Goal: Task Accomplishment & Management: Use online tool/utility

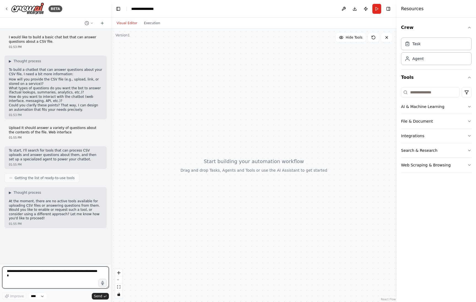
click at [45, 273] on textarea at bounding box center [55, 278] width 107 height 22
type textarea "**********"
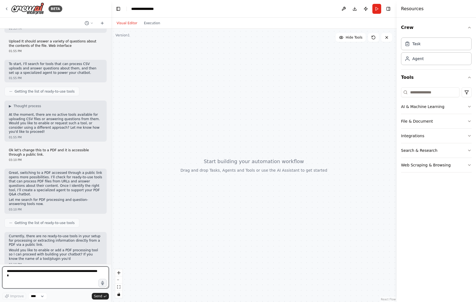
scroll to position [91, 0]
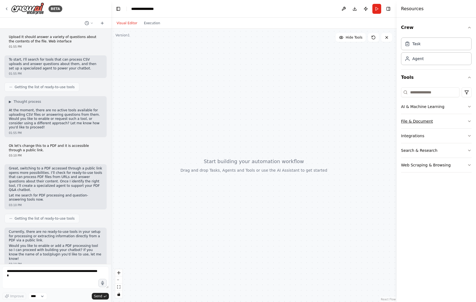
click at [465, 121] on button "File & Document" at bounding box center [436, 121] width 71 height 14
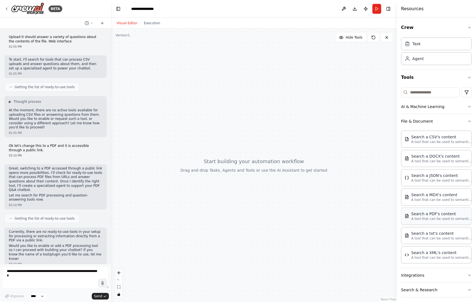
click at [427, 219] on p "A tool that can be used to semantic search a query from a PDF's content." at bounding box center [441, 219] width 61 height 4
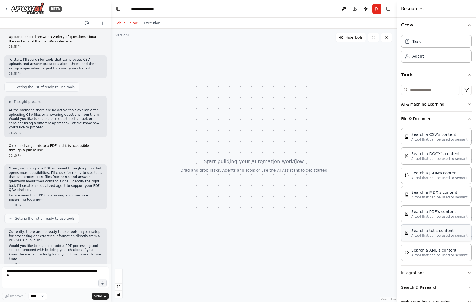
scroll to position [19, 0]
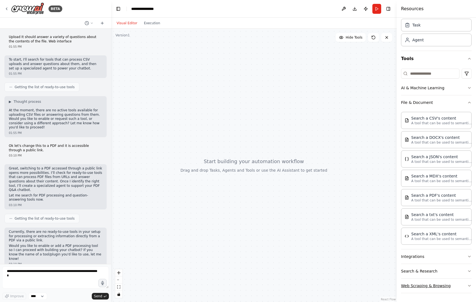
click at [414, 286] on button "Web Scraping & Browsing" at bounding box center [436, 286] width 71 height 14
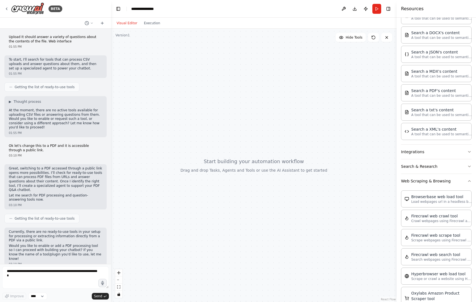
scroll to position [124, 0]
drag, startPoint x: 104, startPoint y: 23, endPoint x: 101, endPoint y: 23, distance: 3.4
click at [103, 23] on button at bounding box center [102, 23] width 9 height 7
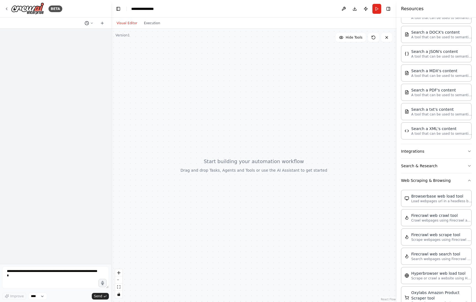
scroll to position [0, 0]
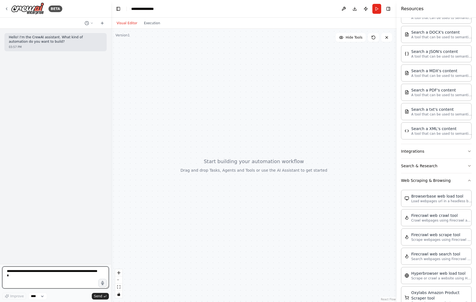
click at [21, 274] on textarea at bounding box center [55, 278] width 107 height 22
type textarea "**********"
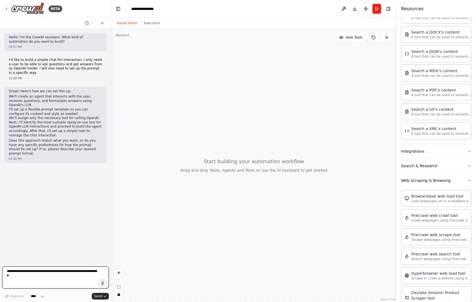
click at [60, 277] on textarea at bounding box center [55, 278] width 107 height 22
type textarea "**********"
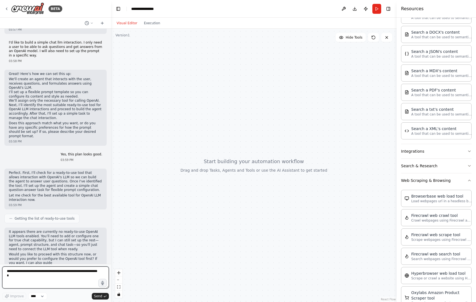
scroll to position [22, 0]
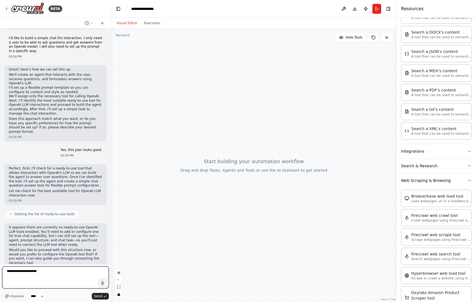
type textarea "**********"
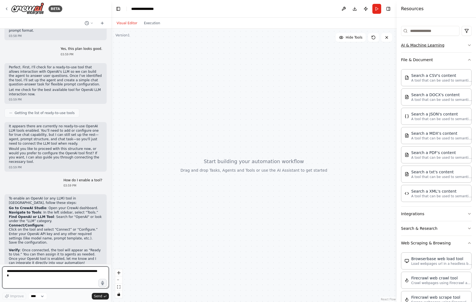
scroll to position [0, 0]
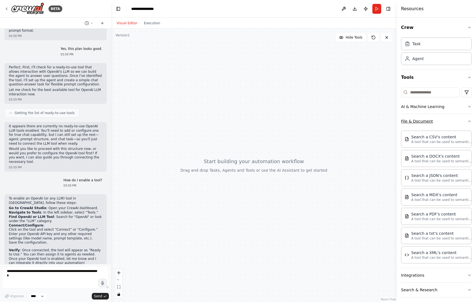
click at [469, 120] on icon "button" at bounding box center [469, 121] width 4 height 4
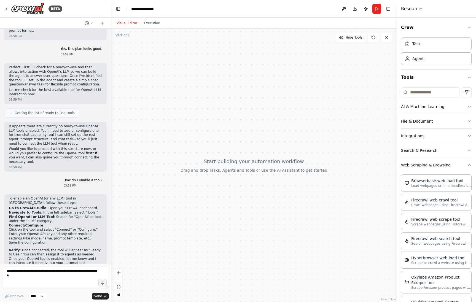
click at [469, 166] on icon "button" at bounding box center [469, 165] width 4 height 4
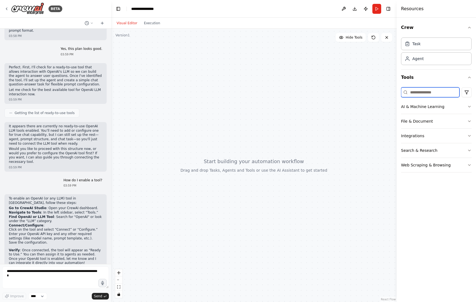
click at [422, 94] on input at bounding box center [430, 92] width 58 height 10
type input "******"
click at [429, 106] on button "AI & Machine Learning" at bounding box center [436, 107] width 71 height 14
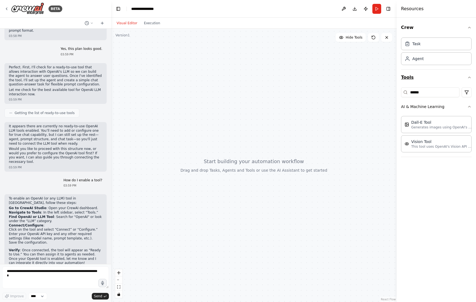
click at [469, 76] on icon "button" at bounding box center [469, 77] width 4 height 4
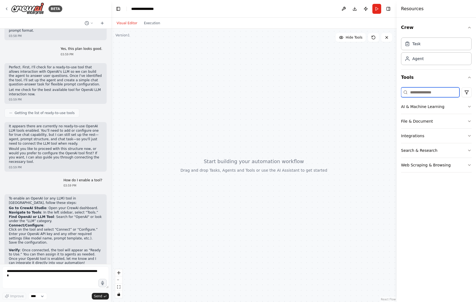
click at [430, 95] on input at bounding box center [430, 92] width 58 height 10
type input "***"
click at [416, 107] on button "Web Scraping & Browsing" at bounding box center [436, 107] width 71 height 14
click at [416, 92] on input "***" at bounding box center [430, 92] width 58 height 10
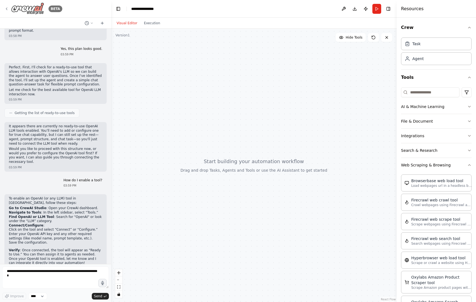
click at [7, 8] on icon at bounding box center [6, 9] width 4 height 4
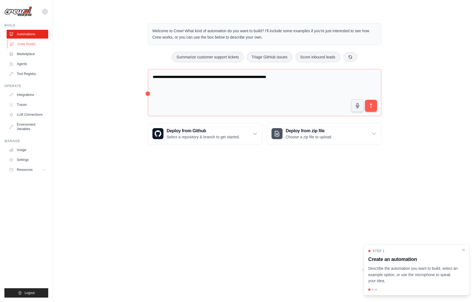
click at [24, 44] on link "Crew Studio" at bounding box center [28, 44] width 42 height 9
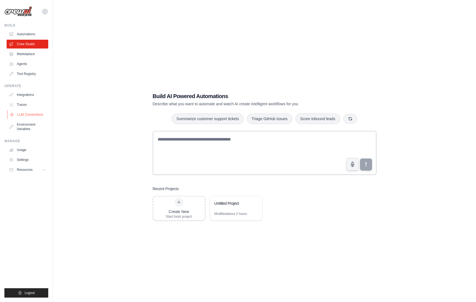
click at [31, 114] on link "LLM Connections" at bounding box center [28, 114] width 42 height 9
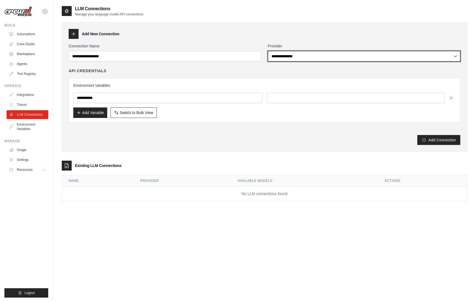
click at [313, 56] on select "**********" at bounding box center [364, 56] width 193 height 10
select select "******"
click at [268, 51] on select "**********" at bounding box center [364, 56] width 193 height 10
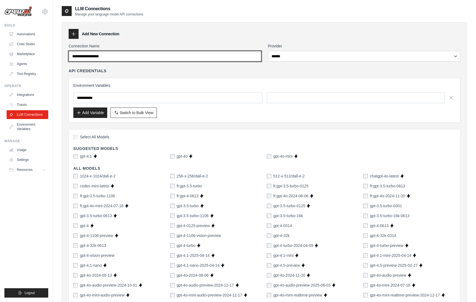
click at [195, 56] on input "Connection Name" at bounding box center [165, 56] width 193 height 10
type input "*"
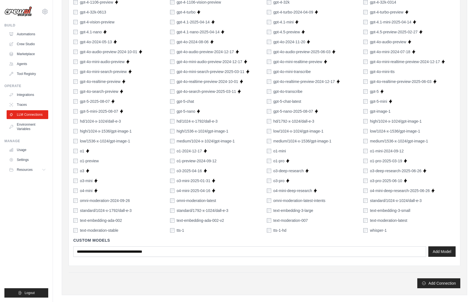
scroll to position [216, 0]
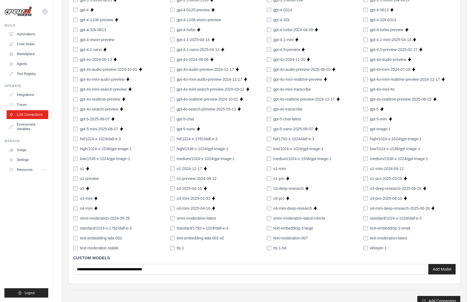
type input "**********"
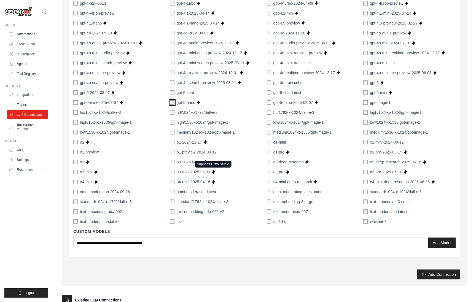
scroll to position [290, 0]
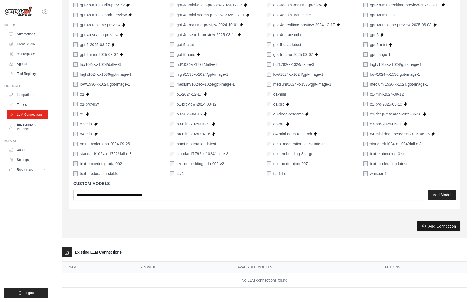
click at [447, 226] on button "Add Connection" at bounding box center [438, 226] width 43 height 10
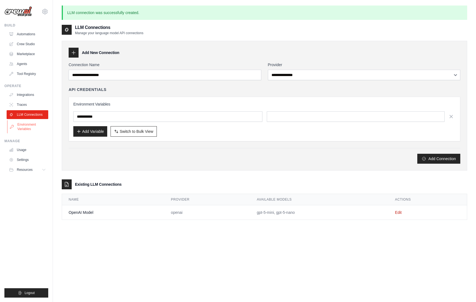
click at [22, 128] on link "Environment Variables" at bounding box center [28, 126] width 42 height 13
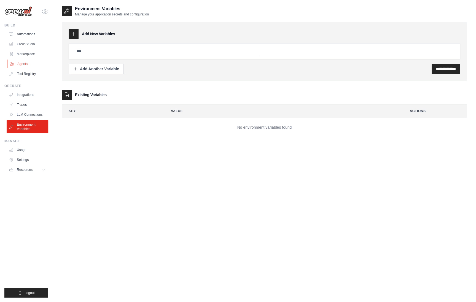
click at [26, 65] on link "Agents" at bounding box center [28, 64] width 42 height 9
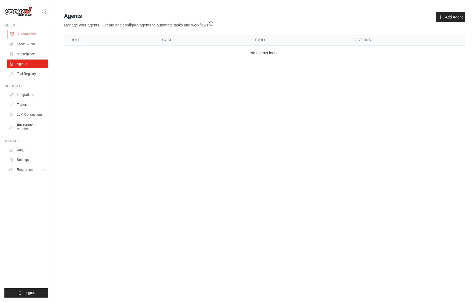
click at [30, 35] on link "Automations" at bounding box center [28, 34] width 42 height 9
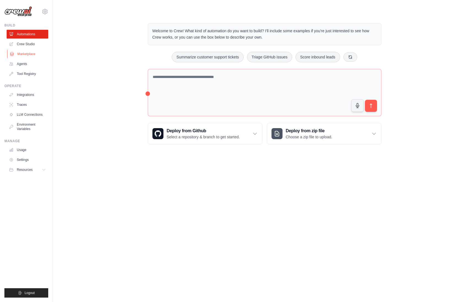
click at [28, 53] on link "Marketplace" at bounding box center [28, 54] width 42 height 9
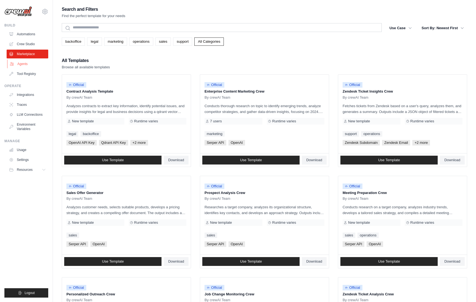
click at [25, 64] on link "Agents" at bounding box center [28, 64] width 42 height 9
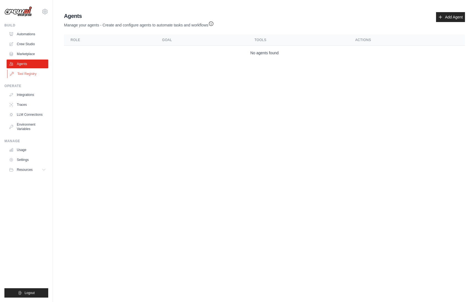
click at [28, 73] on link "Tool Registry" at bounding box center [28, 73] width 42 height 9
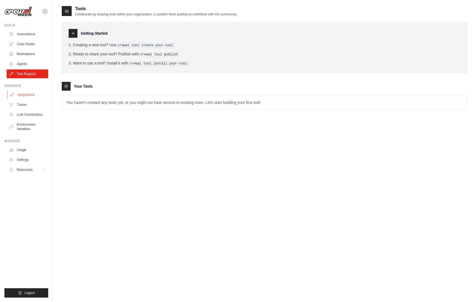
click at [26, 94] on link "Integrations" at bounding box center [28, 94] width 42 height 9
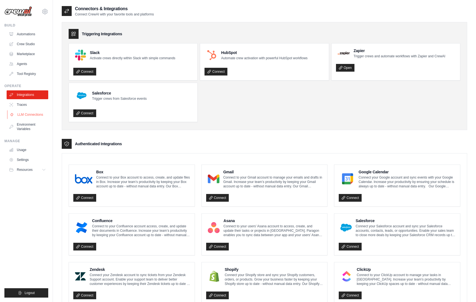
click at [27, 115] on link "LLM Connections" at bounding box center [28, 114] width 42 height 9
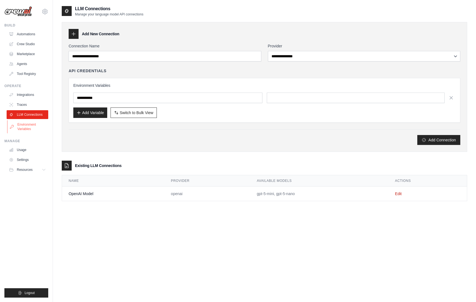
click at [27, 127] on link "Environment Variables" at bounding box center [28, 126] width 42 height 13
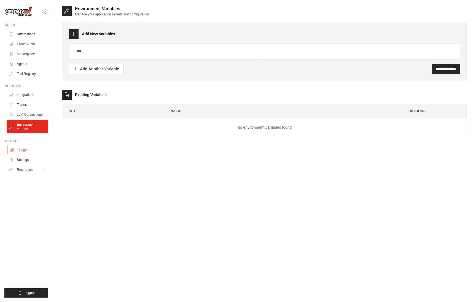
click at [20, 149] on link "Usage" at bounding box center [28, 150] width 42 height 9
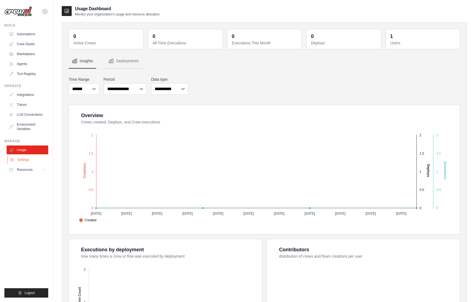
click at [22, 158] on link "Settings" at bounding box center [28, 159] width 42 height 9
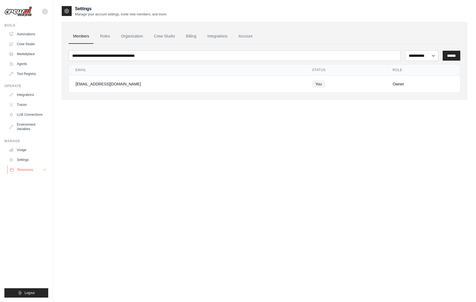
click at [22, 169] on span "Resources" at bounding box center [25, 170] width 16 height 4
click at [24, 115] on link "LLM Connections" at bounding box center [28, 114] width 42 height 9
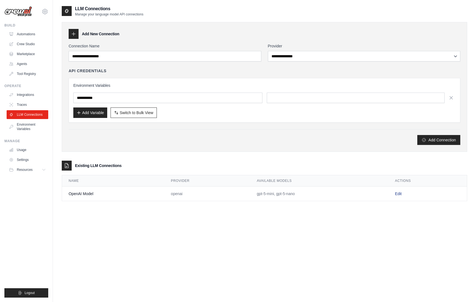
click at [397, 193] on link "Edit" at bounding box center [398, 194] width 7 height 4
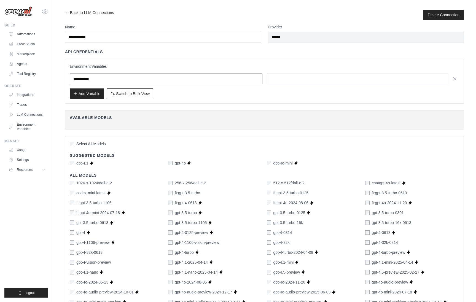
click at [101, 79] on input "text" at bounding box center [166, 79] width 193 height 10
drag, startPoint x: 103, startPoint y: 79, endPoint x: 74, endPoint y: 79, distance: 29.5
click at [74, 79] on input "text" at bounding box center [166, 79] width 193 height 10
click at [110, 77] on input "text" at bounding box center [166, 79] width 193 height 10
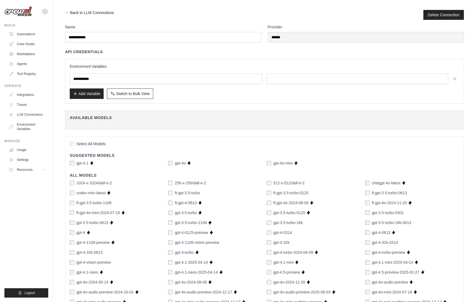
click at [125, 70] on div "Environment Variables Add Variable Switch to Bulk View Switch to Table View" at bounding box center [265, 81] width 390 height 35
click at [125, 92] on span "Switch to Bulk View" at bounding box center [133, 94] width 34 height 6
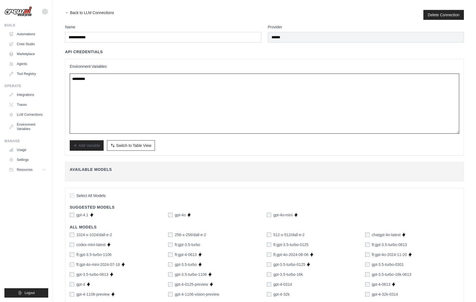
click at [82, 80] on textarea at bounding box center [265, 104] width 390 height 60
paste textarea "**********"
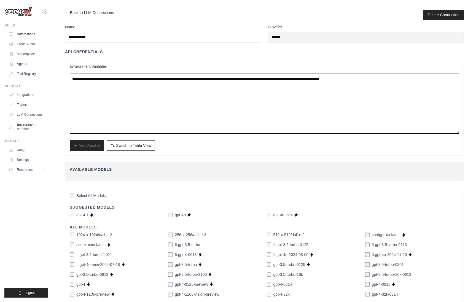
type textarea "**********"
click at [221, 155] on div "**********" at bounding box center [264, 302] width 399 height 556
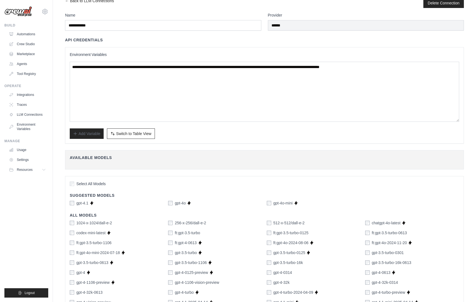
scroll to position [12, 0]
click at [129, 133] on span "Switch to Table View" at bounding box center [133, 133] width 35 height 6
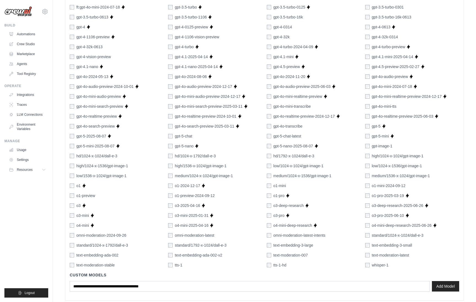
scroll to position [232, 0]
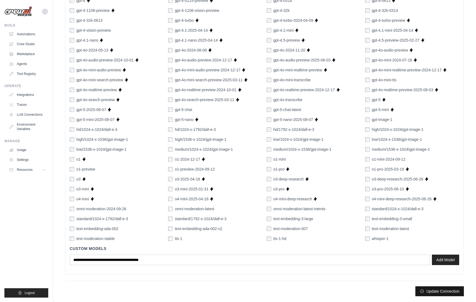
click at [452, 293] on button "Update Connection" at bounding box center [439, 291] width 49 height 10
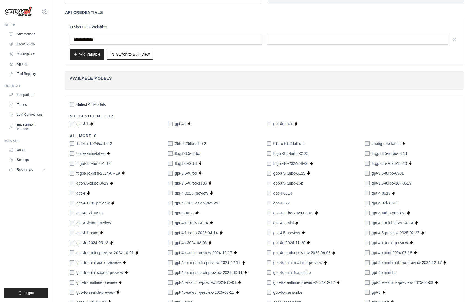
scroll to position [0, 0]
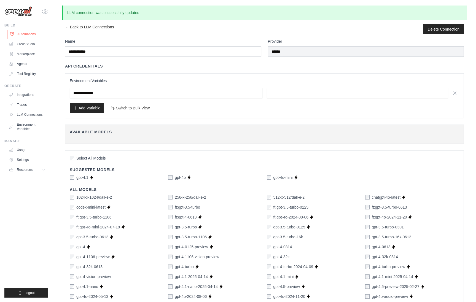
click at [22, 34] on link "Automations" at bounding box center [28, 34] width 42 height 9
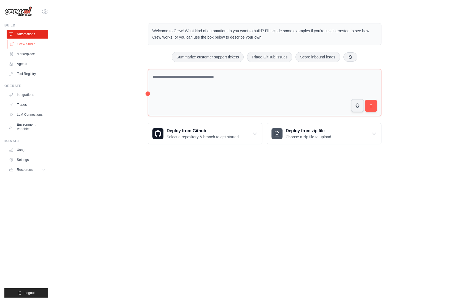
click at [28, 46] on link "Crew Studio" at bounding box center [28, 44] width 42 height 9
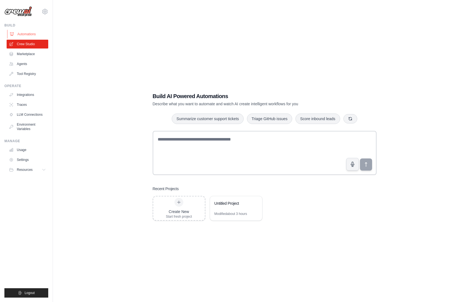
click at [22, 36] on link "Automations" at bounding box center [28, 34] width 42 height 9
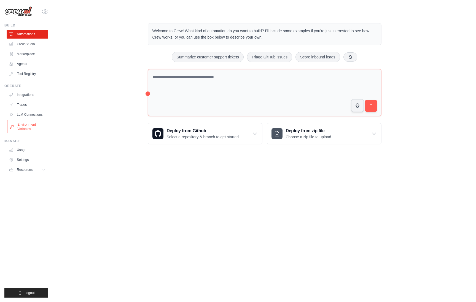
click at [28, 125] on link "Environment Variables" at bounding box center [28, 126] width 42 height 13
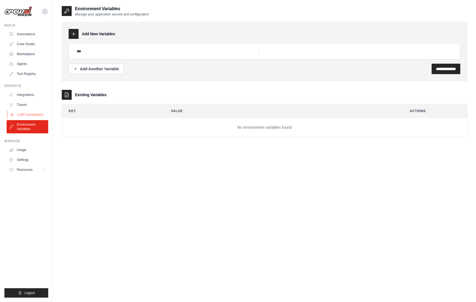
click at [24, 113] on link "LLM Connections" at bounding box center [28, 114] width 42 height 9
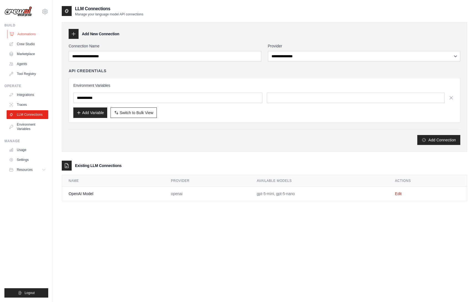
click at [22, 35] on link "Automations" at bounding box center [28, 34] width 42 height 9
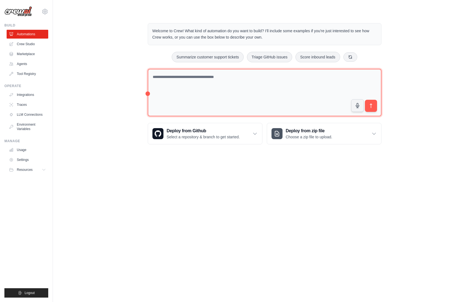
click at [168, 85] on textarea at bounding box center [265, 93] width 234 height 48
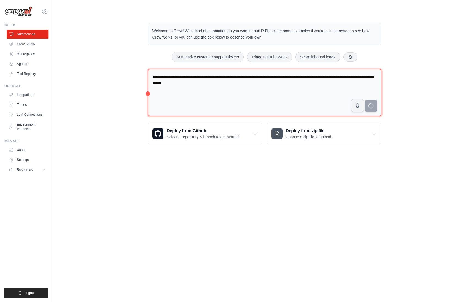
type textarea "**********"
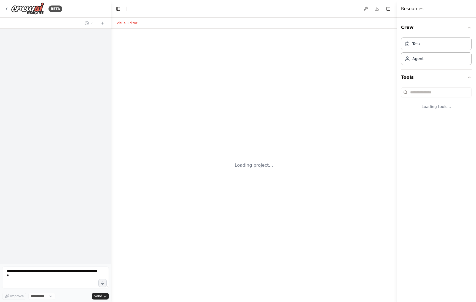
select select "****"
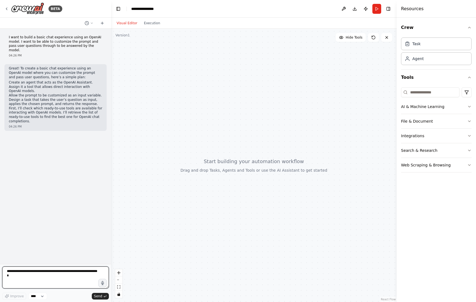
click at [37, 274] on textarea at bounding box center [55, 278] width 107 height 22
type textarea "*********"
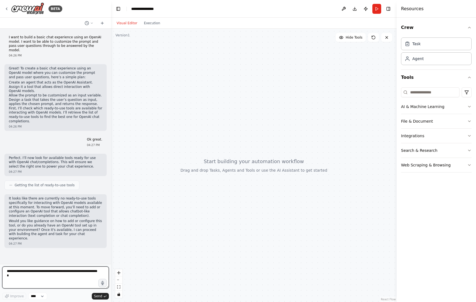
click at [28, 278] on textarea at bounding box center [55, 278] width 107 height 22
type textarea "**********"
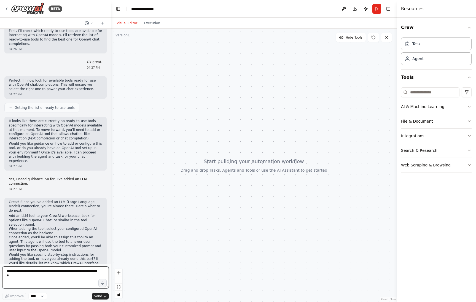
scroll to position [82, 0]
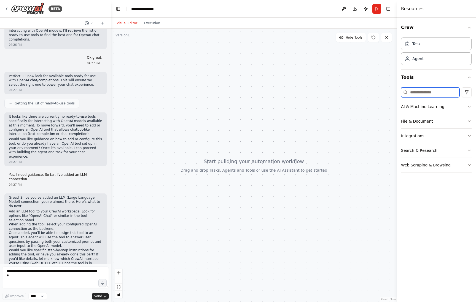
click at [428, 94] on input at bounding box center [430, 92] width 58 height 10
click at [432, 108] on button "AI & Machine Learning" at bounding box center [436, 107] width 71 height 14
click at [431, 92] on input "******" at bounding box center [430, 92] width 58 height 10
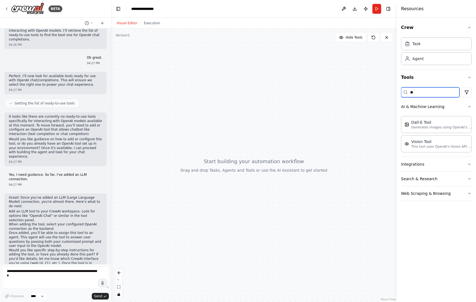
type input "*"
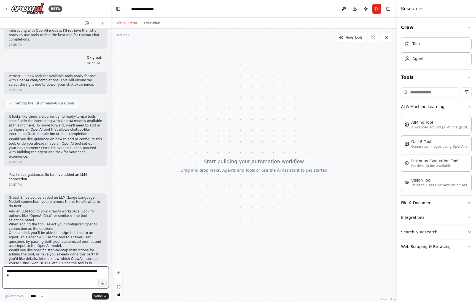
click at [26, 275] on textarea at bounding box center [55, 278] width 107 height 22
type textarea "**********"
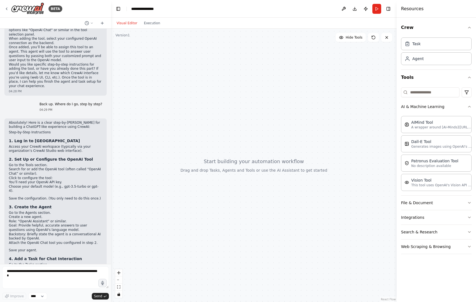
scroll to position [275, 0]
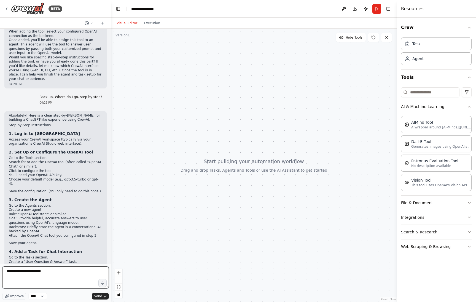
type textarea "**********"
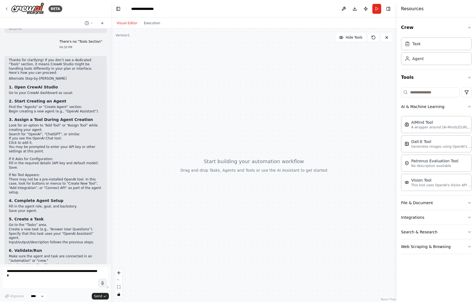
scroll to position [635, 0]
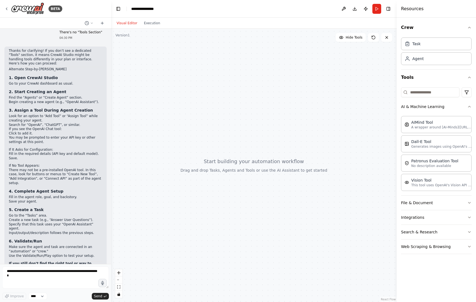
click at [249, 105] on div at bounding box center [254, 165] width 286 height 273
click at [467, 107] on button "AI & Machine Learning" at bounding box center [436, 107] width 71 height 14
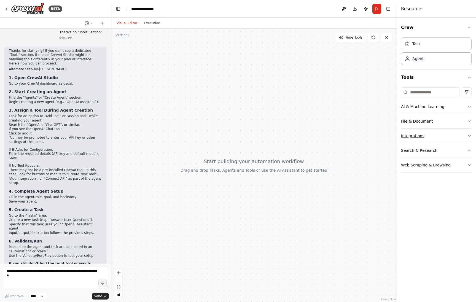
click at [467, 137] on icon "button" at bounding box center [469, 136] width 4 height 4
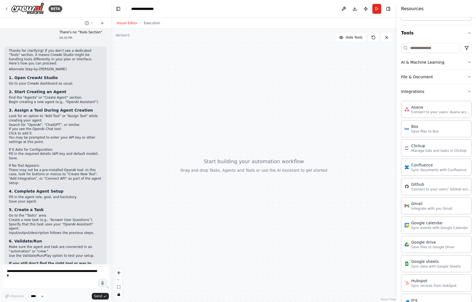
scroll to position [0, 0]
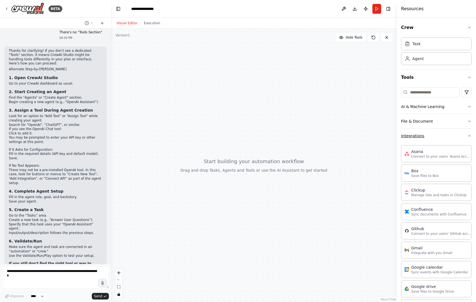
click at [470, 135] on icon "button" at bounding box center [469, 136] width 4 height 4
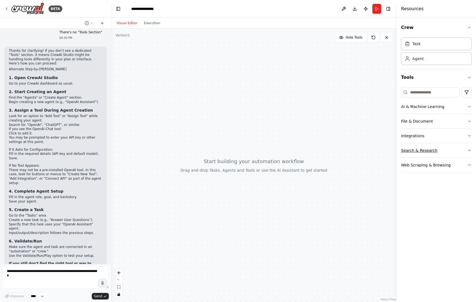
click at [418, 149] on button "Search & Research" at bounding box center [436, 150] width 71 height 14
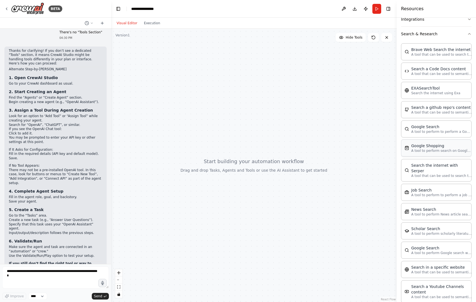
scroll to position [159, 0]
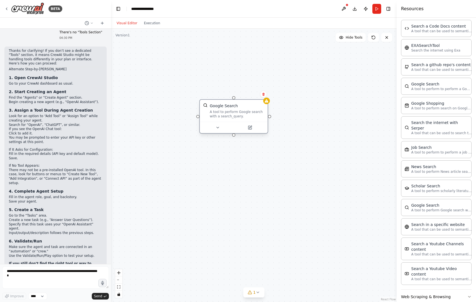
drag, startPoint x: 261, startPoint y: 118, endPoint x: 239, endPoint y: 111, distance: 23.4
click at [239, 111] on div "A tool to perform Google search with a search_query." at bounding box center [237, 114] width 55 height 9
click at [265, 95] on icon at bounding box center [263, 94] width 3 height 3
click at [249, 94] on button "Confirm" at bounding box center [248, 94] width 20 height 7
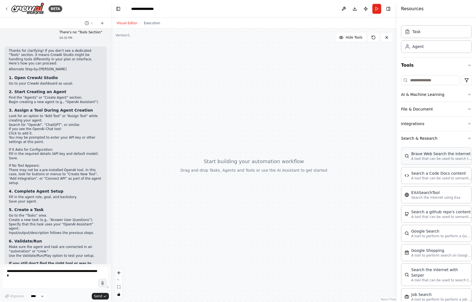
scroll to position [0, 0]
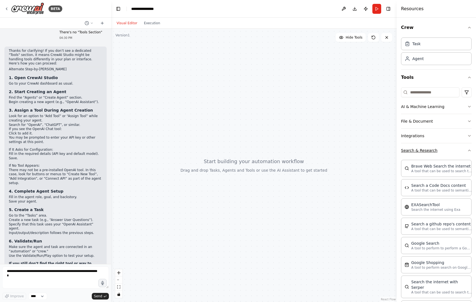
click at [468, 150] on icon "button" at bounding box center [469, 150] width 4 height 4
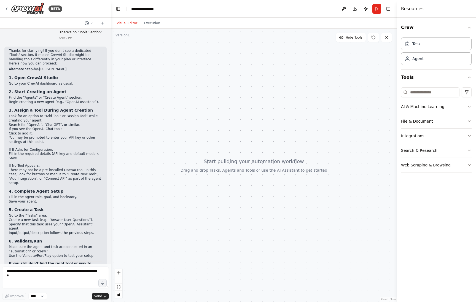
click at [443, 165] on button "Web Scraping & Browsing" at bounding box center [436, 165] width 71 height 14
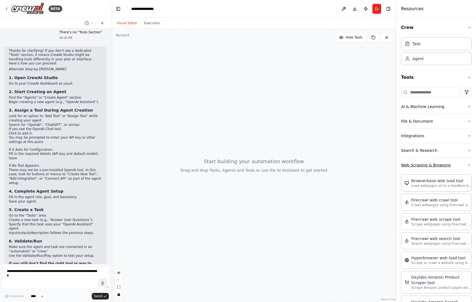
click at [467, 165] on icon "button" at bounding box center [469, 165] width 4 height 4
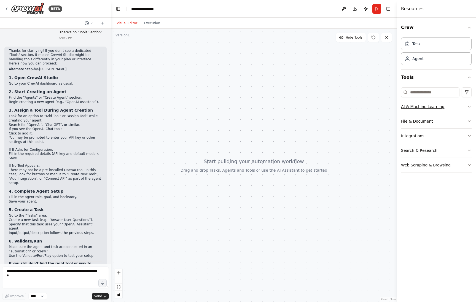
click at [417, 106] on button "AI & Machine Learning" at bounding box center [436, 107] width 71 height 14
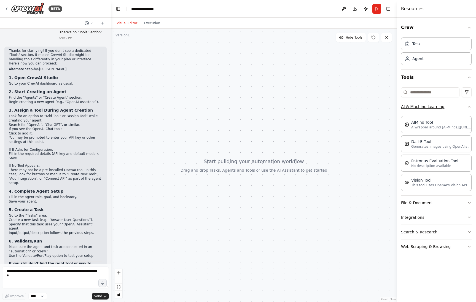
click at [417, 106] on button "AI & Machine Learning" at bounding box center [436, 107] width 71 height 14
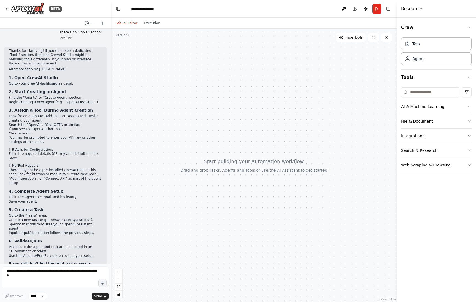
click at [419, 118] on button "File & Document" at bounding box center [436, 121] width 71 height 14
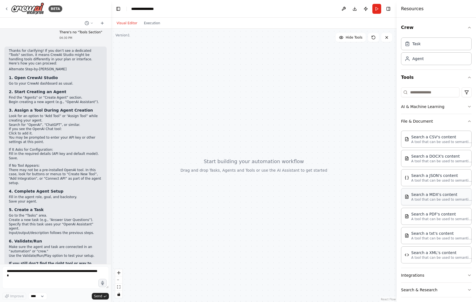
scroll to position [19, 0]
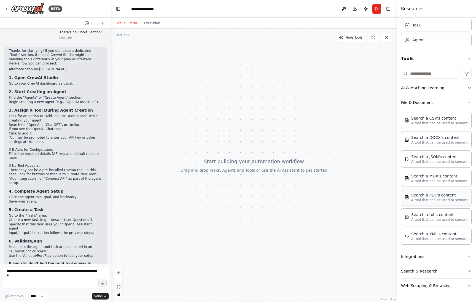
click at [431, 197] on div "Search a PDF's content" at bounding box center [441, 195] width 61 height 6
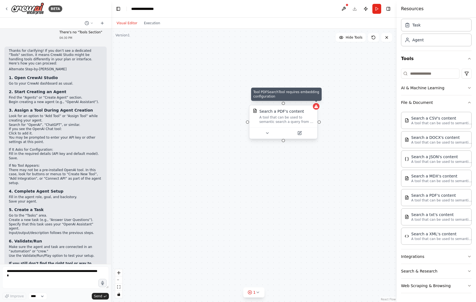
click at [313, 106] on div at bounding box center [316, 106] width 7 height 7
click at [315, 100] on button at bounding box center [313, 99] width 7 height 7
click at [304, 100] on button "Confirm" at bounding box center [298, 99] width 20 height 7
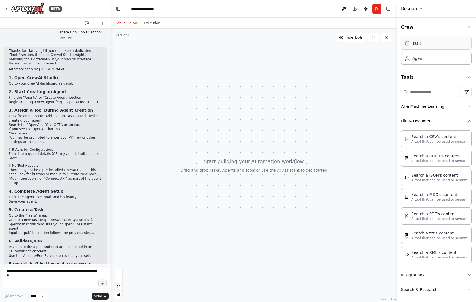
scroll to position [0, 0]
click at [435, 61] on div "Agent" at bounding box center [436, 58] width 71 height 13
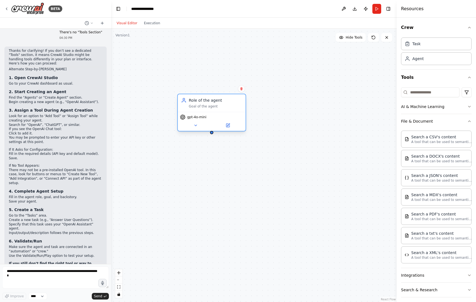
drag, startPoint x: 251, startPoint y: 95, endPoint x: 222, endPoint y: 111, distance: 33.6
click at [225, 97] on div "Role of the agent Goal of the agent" at bounding box center [212, 103] width 68 height 18
click at [195, 125] on icon at bounding box center [196, 125] width 2 height 1
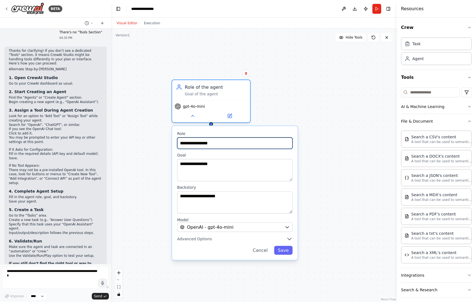
click at [219, 145] on input "**********" at bounding box center [235, 143] width 116 height 11
type input "**********"
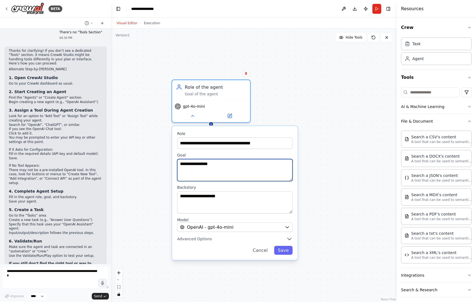
click at [225, 168] on textarea "**********" at bounding box center [235, 170] width 116 height 22
paste textarea "**********"
type textarea "**********"
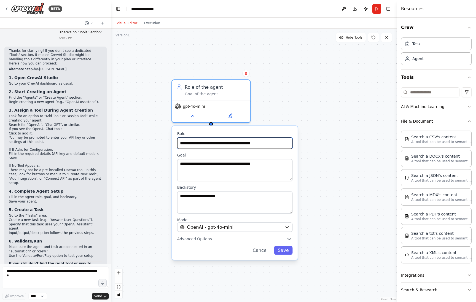
click at [211, 144] on input "**********" at bounding box center [235, 143] width 116 height 11
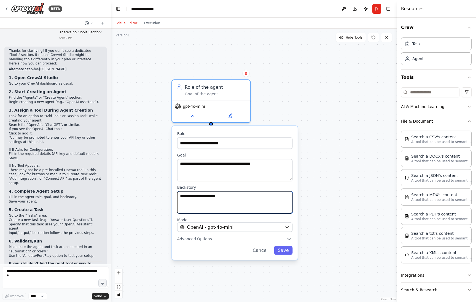
click at [232, 201] on textarea "**********" at bounding box center [235, 202] width 116 height 22
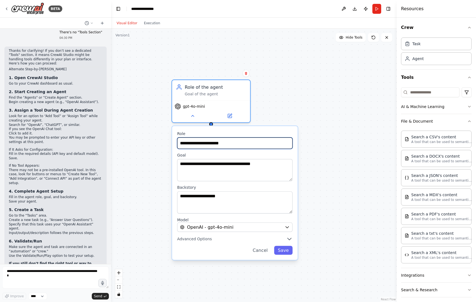
click at [197, 143] on input "**********" at bounding box center [235, 143] width 116 height 11
type input "**********"
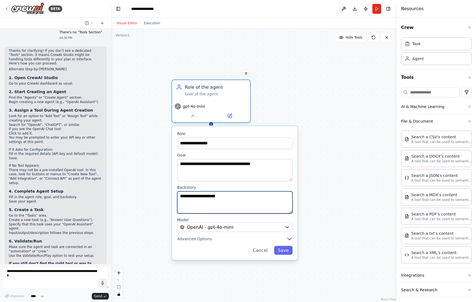
click at [211, 203] on textarea "**********" at bounding box center [235, 202] width 116 height 22
paste textarea "**********"
type textarea "**********"
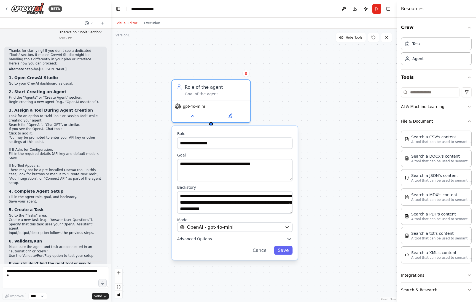
click at [204, 240] on span "Advanced Options" at bounding box center [194, 239] width 35 height 5
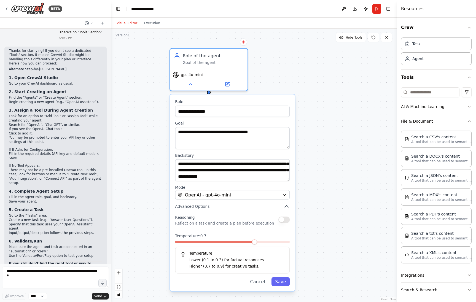
drag, startPoint x: 224, startPoint y: 250, endPoint x: 249, endPoint y: 219, distance: 40.2
click at [249, 219] on div "Reasoning Reflect on a task and create a plan before execution" at bounding box center [224, 219] width 99 height 13
click at [284, 193] on icon "button" at bounding box center [284, 194] width 5 height 5
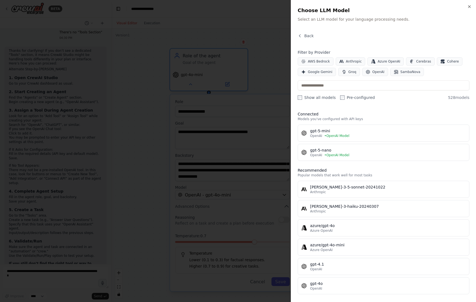
drag, startPoint x: 275, startPoint y: 105, endPoint x: 270, endPoint y: 138, distance: 33.2
click at [275, 105] on div at bounding box center [238, 151] width 476 height 302
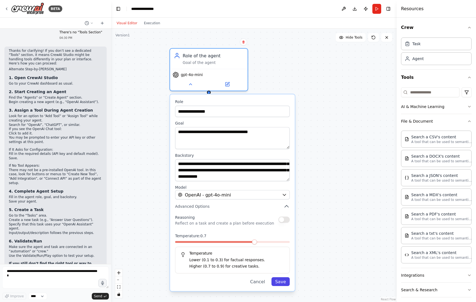
click at [283, 282] on button "Save" at bounding box center [281, 281] width 18 height 9
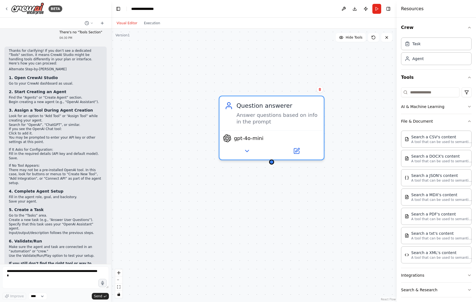
drag, startPoint x: 217, startPoint y: 137, endPoint x: 288, endPoint y: 229, distance: 116.6
click at [293, 231] on div "Question answerer Answer questions based on info in the prompt gpt-4o-mini" at bounding box center [254, 165] width 286 height 273
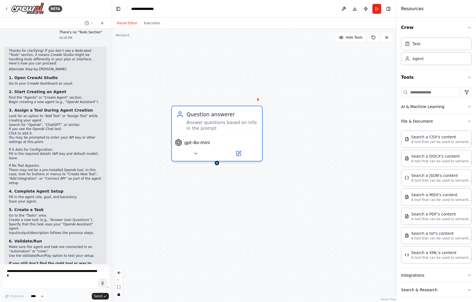
drag, startPoint x: 335, startPoint y: 117, endPoint x: 277, endPoint y: 123, distance: 58.7
click at [277, 120] on div "Question answerer Answer questions based on info in the prompt gpt-4o-mini" at bounding box center [254, 165] width 286 height 273
click at [240, 150] on icon at bounding box center [239, 150] width 3 height 3
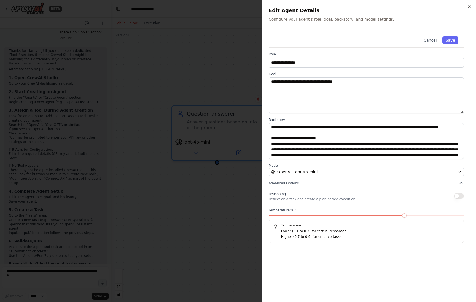
click at [194, 189] on div at bounding box center [238, 151] width 476 height 302
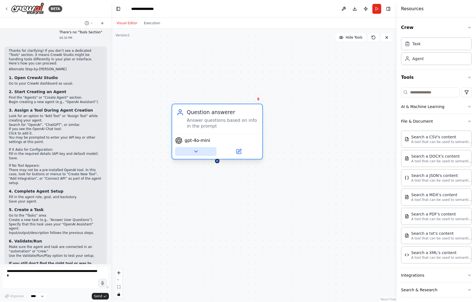
click at [193, 151] on icon at bounding box center [196, 152] width 6 height 6
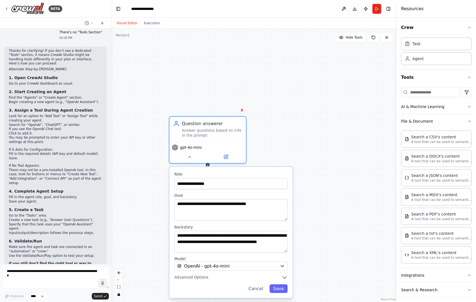
click at [150, 178] on div "**********" at bounding box center [254, 165] width 286 height 273
click at [226, 159] on button at bounding box center [225, 155] width 35 height 7
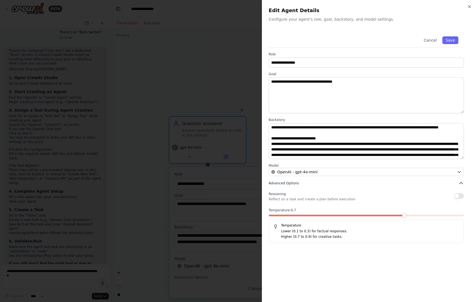
click at [273, 181] on span "Advanced Options" at bounding box center [284, 183] width 30 height 4
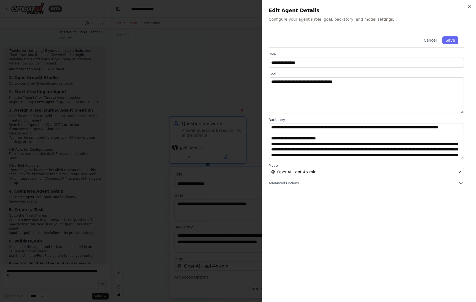
click at [213, 186] on div at bounding box center [238, 151] width 476 height 302
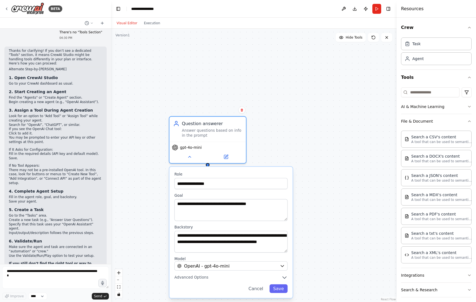
click at [143, 198] on div "**********" at bounding box center [254, 165] width 286 height 273
click at [194, 156] on button at bounding box center [189, 155] width 35 height 7
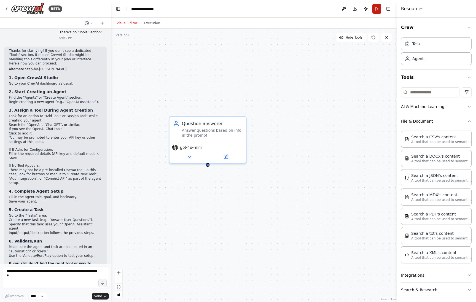
click at [377, 9] on button "Run" at bounding box center [376, 9] width 9 height 10
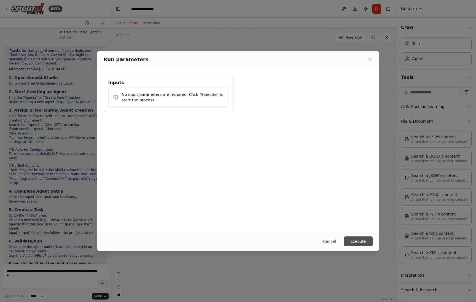
click at [356, 239] on button "Execute" at bounding box center [358, 242] width 29 height 10
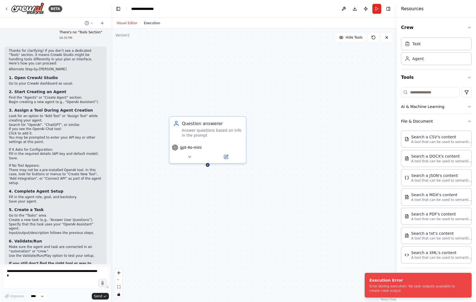
click at [153, 23] on button "Execution" at bounding box center [152, 23] width 23 height 7
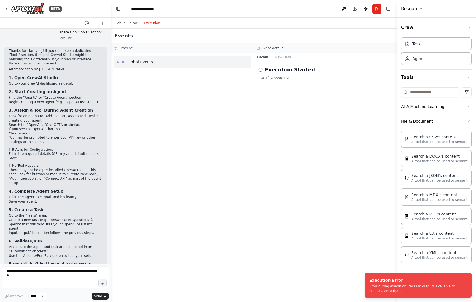
click at [118, 61] on span "▶" at bounding box center [118, 62] width 2 height 4
click at [147, 74] on span "Execution Started" at bounding box center [137, 74] width 29 height 4
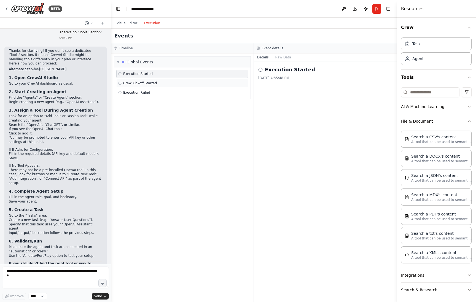
click at [149, 82] on span "Crew Kickoff Started" at bounding box center [140, 83] width 34 height 4
click at [147, 94] on span "Execution Failed" at bounding box center [136, 92] width 27 height 4
click at [280, 56] on button "Raw Data" at bounding box center [283, 57] width 23 height 8
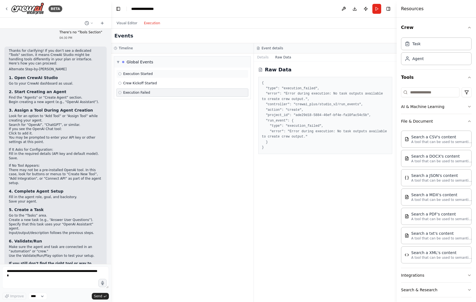
click at [145, 72] on span "Execution Started" at bounding box center [137, 74] width 29 height 4
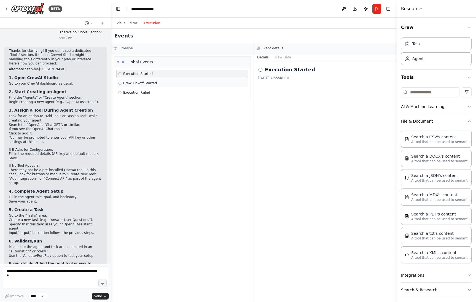
click at [148, 83] on span "Crew Kickoff Started" at bounding box center [140, 83] width 34 height 4
click at [280, 58] on button "Raw Data" at bounding box center [283, 57] width 23 height 8
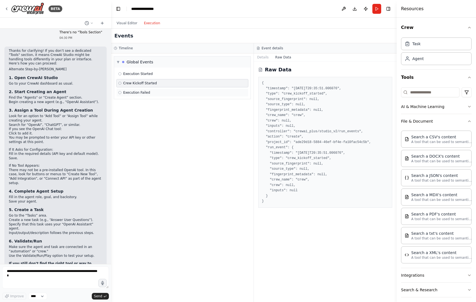
click at [141, 93] on span "Execution Failed" at bounding box center [136, 92] width 27 height 4
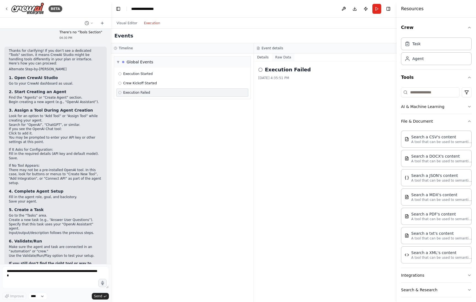
click at [284, 58] on button "Raw Data" at bounding box center [283, 57] width 23 height 8
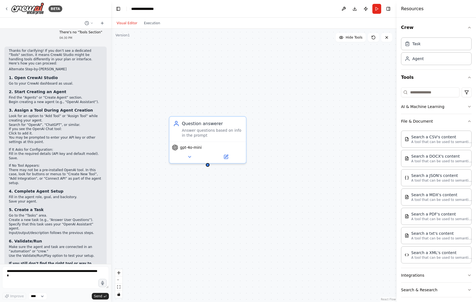
click at [128, 22] on button "Visual Editor" at bounding box center [126, 23] width 27 height 7
drag, startPoint x: 347, startPoint y: 104, endPoint x: 318, endPoint y: 105, distance: 29.0
click at [318, 105] on div "New Task" at bounding box center [324, 103] width 60 height 5
click at [343, 119] on button at bounding box center [344, 121] width 21 height 7
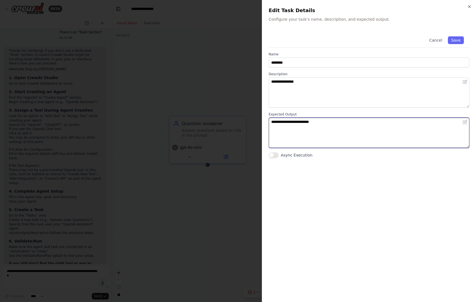
click at [346, 127] on textarea "**********" at bounding box center [369, 133] width 201 height 30
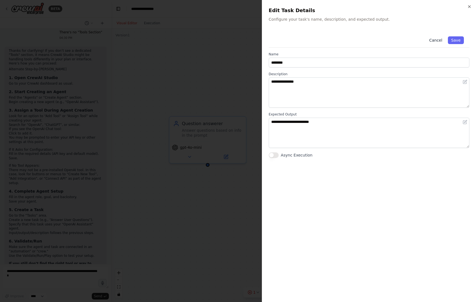
click at [434, 39] on button "Cancel" at bounding box center [436, 40] width 20 height 8
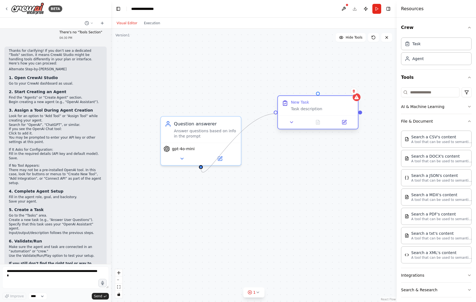
drag, startPoint x: 201, startPoint y: 167, endPoint x: 278, endPoint y: 112, distance: 94.5
click at [278, 112] on div "Question answerer Answer questions based on info in the prompt gpt-4o-mini New …" at bounding box center [218, 232] width 337 height 323
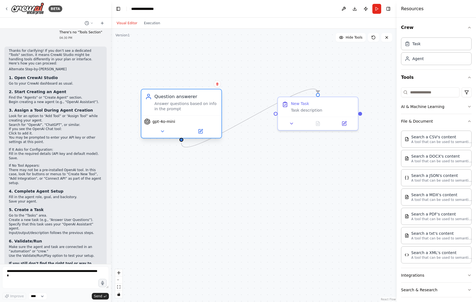
drag, startPoint x: 203, startPoint y: 108, endPoint x: 193, endPoint y: 95, distance: 17.1
click at [193, 95] on div "Question answerer" at bounding box center [185, 96] width 63 height 7
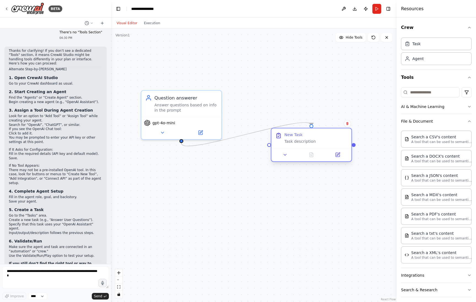
drag, startPoint x: 329, startPoint y: 111, endPoint x: 319, endPoint y: 143, distance: 33.6
click at [319, 143] on div "New Task Task description" at bounding box center [315, 138] width 63 height 12
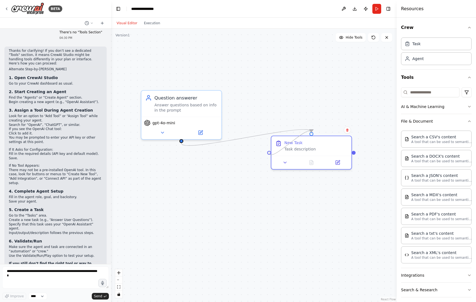
drag, startPoint x: 311, startPoint y: 133, endPoint x: 269, endPoint y: 152, distance: 46.5
click at [269, 152] on div ".deletable-edge-delete-btn { width: 20px; height: 20px; border: 0px solid #ffff…" at bounding box center [254, 165] width 286 height 273
drag, startPoint x: 311, startPoint y: 129, endPoint x: 264, endPoint y: 146, distance: 50.7
click at [267, 153] on div "Question answerer Answer questions based on info in the prompt gpt-4o-mini New …" at bounding box center [254, 165] width 286 height 273
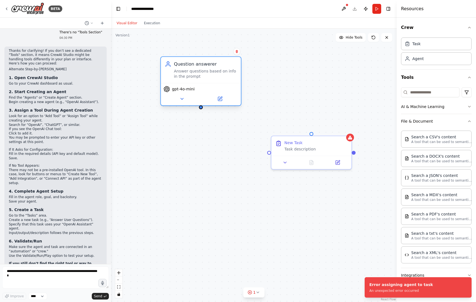
drag, startPoint x: 206, startPoint y: 95, endPoint x: 223, endPoint y: 65, distance: 34.9
click at [223, 65] on div "Question answerer" at bounding box center [205, 64] width 63 height 7
drag, startPoint x: 200, startPoint y: 108, endPoint x: 268, endPoint y: 154, distance: 81.0
click at [268, 154] on div "Question answerer Answer questions based on info in the prompt gpt-4o-mini New …" at bounding box center [254, 165] width 286 height 273
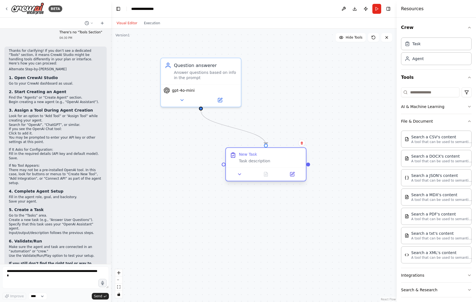
drag, startPoint x: 320, startPoint y: 138, endPoint x: 273, endPoint y: 148, distance: 47.0
click at [273, 148] on div "New Task Task description" at bounding box center [266, 158] width 80 height 20
drag, startPoint x: 309, startPoint y: 165, endPoint x: 202, endPoint y: 109, distance: 121.2
click at [202, 109] on div ".deletable-edge-delete-btn { width: 20px; height: 20px; border: 0px solid #ffff…" at bounding box center [254, 165] width 286 height 273
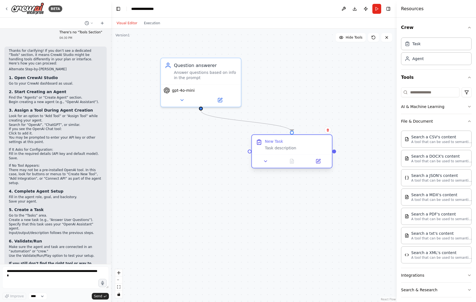
drag, startPoint x: 283, startPoint y: 153, endPoint x: 308, endPoint y: 138, distance: 28.7
click at [307, 138] on div "New Task Task description" at bounding box center [292, 145] width 80 height 20
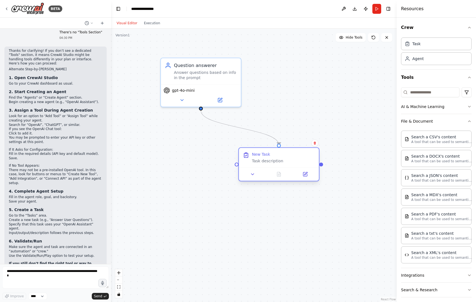
drag, startPoint x: 313, startPoint y: 147, endPoint x: 309, endPoint y: 152, distance: 7.1
click at [309, 154] on div "New Task" at bounding box center [283, 154] width 63 height 5
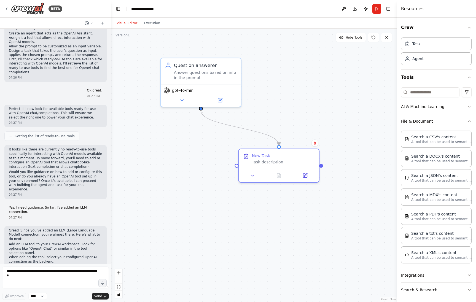
scroll to position [23, 0]
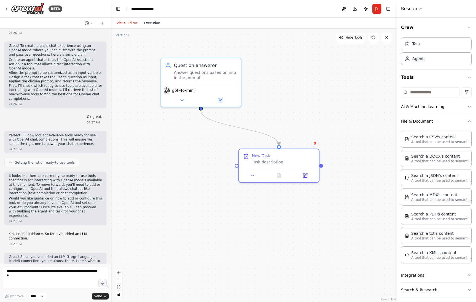
click at [157, 23] on button "Execution" at bounding box center [152, 23] width 23 height 7
click at [123, 23] on button "Visual Editor" at bounding box center [126, 23] width 27 height 7
click at [6, 7] on icon at bounding box center [6, 9] width 4 height 4
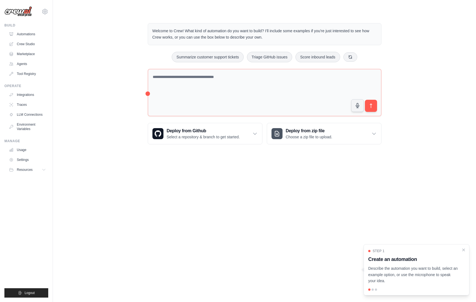
click at [85, 106] on div "Welcome to Crew! What kind of automation do you want to build? I'll include som…" at bounding box center [265, 83] width 406 height 139
drag, startPoint x: 25, startPoint y: 78, endPoint x: 26, endPoint y: 75, distance: 3.0
click at [25, 78] on link "Tool Registry" at bounding box center [28, 73] width 42 height 9
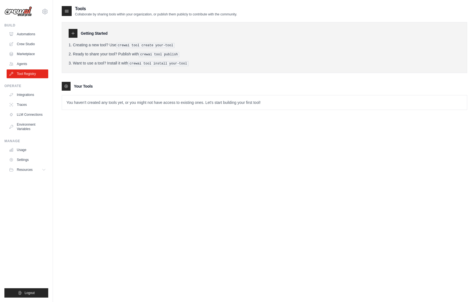
click at [26, 14] on img at bounding box center [18, 11] width 28 height 10
click at [47, 12] on icon at bounding box center [44, 11] width 5 height 5
click at [102, 21] on div "Getting Started Creating a new tool? Use crewai tool create your-tool Ready to …" at bounding box center [265, 63] width 406 height 93
click at [26, 35] on link "Automations" at bounding box center [28, 34] width 42 height 9
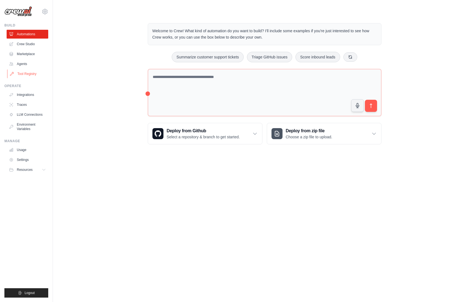
click at [25, 75] on link "Tool Registry" at bounding box center [28, 73] width 42 height 9
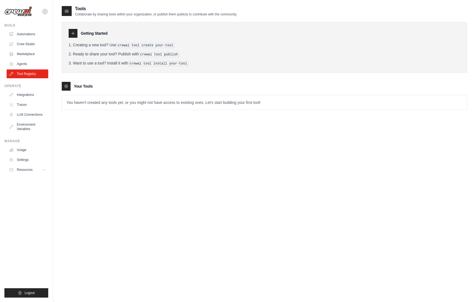
drag, startPoint x: 65, startPoint y: 85, endPoint x: 82, endPoint y: 85, distance: 17.1
click at [66, 85] on icon at bounding box center [66, 86] width 4 height 4
click at [82, 85] on h3 "Your Tools" at bounding box center [83, 87] width 19 height 6
click at [56, 127] on div "Tools Collaborate by sharing tools within your organization, or publish them pu…" at bounding box center [264, 157] width 423 height 302
click at [29, 34] on link "Automations" at bounding box center [28, 34] width 42 height 9
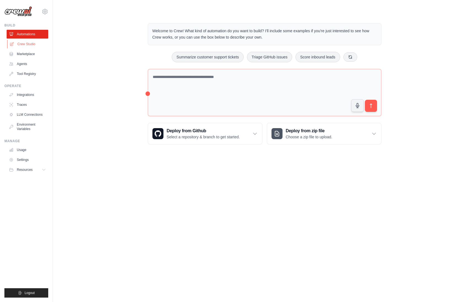
click at [33, 43] on link "Crew Studio" at bounding box center [28, 44] width 42 height 9
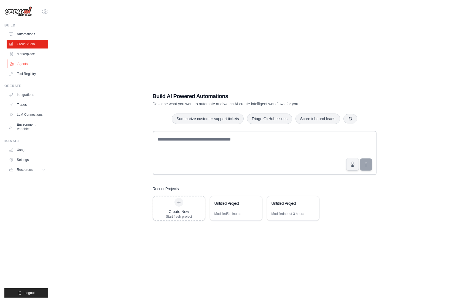
click at [26, 65] on link "Agents" at bounding box center [28, 64] width 42 height 9
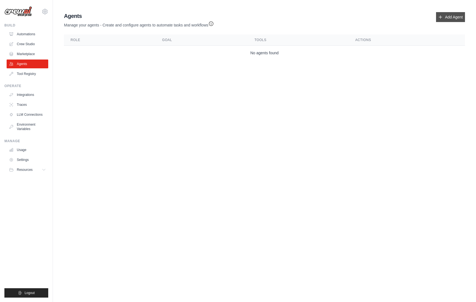
click at [444, 18] on link "Add Agent" at bounding box center [450, 17] width 29 height 10
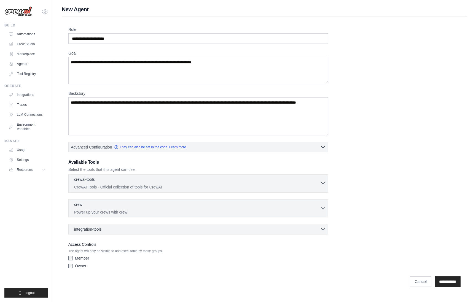
click at [323, 184] on icon "button" at bounding box center [323, 184] width 6 height 6
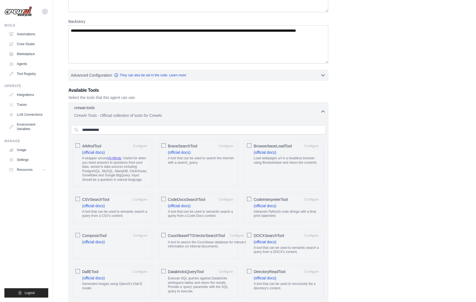
scroll to position [58, 0]
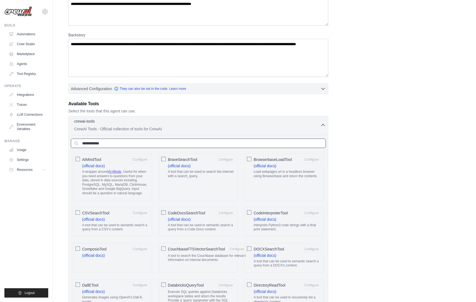
click at [159, 146] on input "text" at bounding box center [198, 143] width 255 height 9
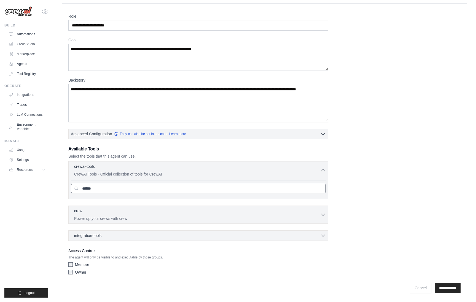
scroll to position [47, 0]
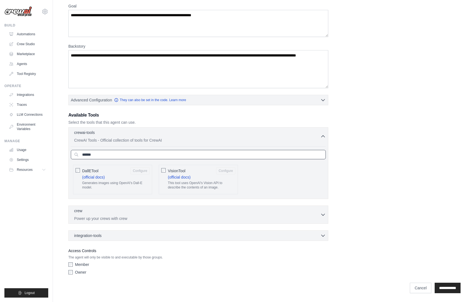
type input "******"
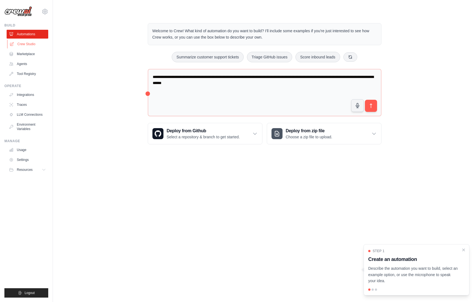
click at [25, 48] on link "Crew Studio" at bounding box center [28, 44] width 42 height 9
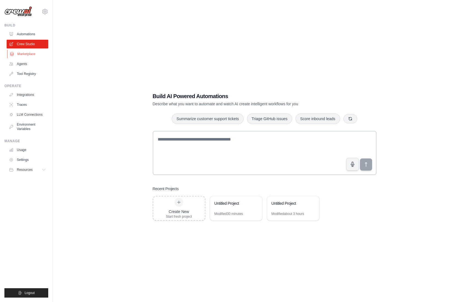
click at [27, 54] on link "Marketplace" at bounding box center [28, 54] width 42 height 9
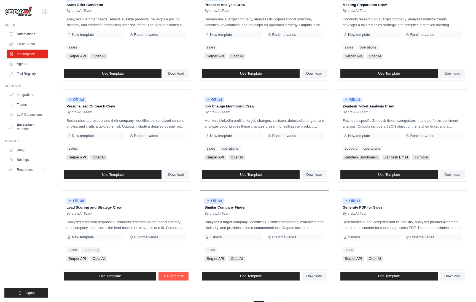
scroll to position [209, 0]
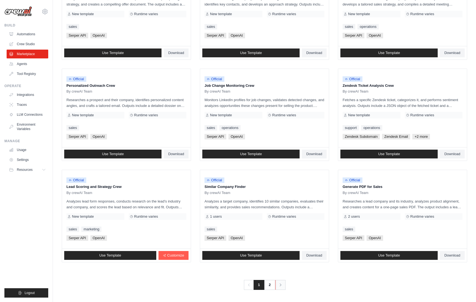
click at [279, 285] on icon "Pagination" at bounding box center [281, 285] width 6 height 6
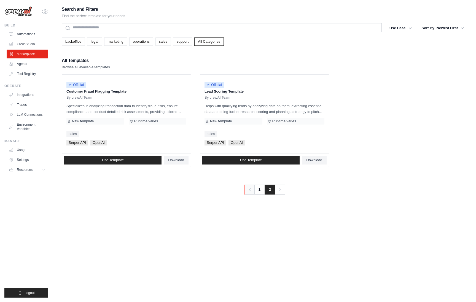
click at [251, 191] on icon "Pagination" at bounding box center [250, 190] width 6 height 6
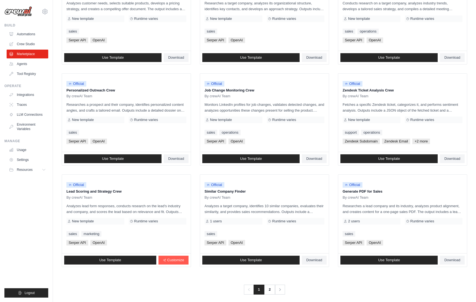
scroll to position [209, 0]
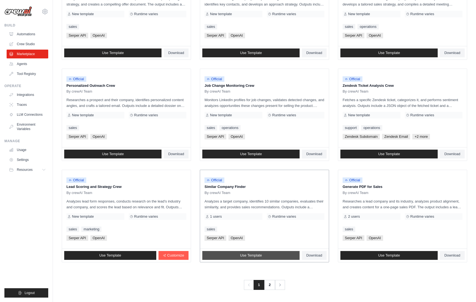
click at [252, 256] on span "Use Template" at bounding box center [251, 255] width 22 height 4
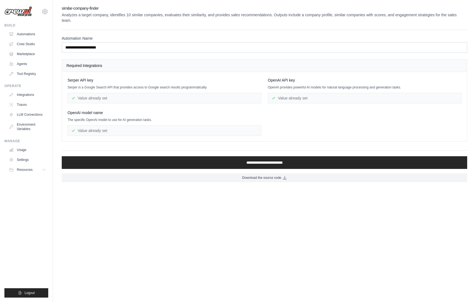
click at [73, 97] on icon at bounding box center [73, 98] width 4 height 4
click at [93, 99] on div "Value already set" at bounding box center [165, 98] width 194 height 10
click at [27, 148] on link "Usage" at bounding box center [28, 150] width 42 height 9
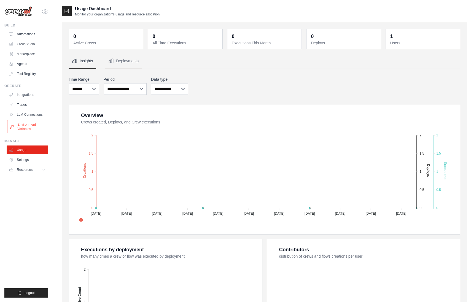
click at [24, 128] on link "Environment Variables" at bounding box center [28, 126] width 42 height 13
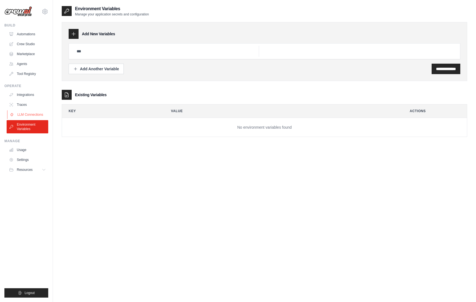
click at [24, 116] on link "LLM Connections" at bounding box center [28, 114] width 42 height 9
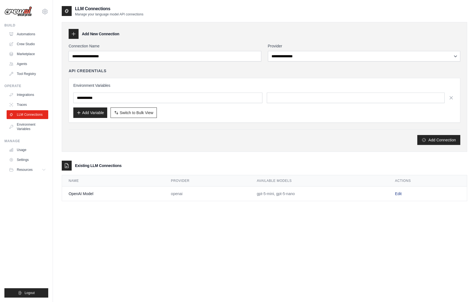
click at [399, 192] on link "Edit" at bounding box center [398, 194] width 7 height 4
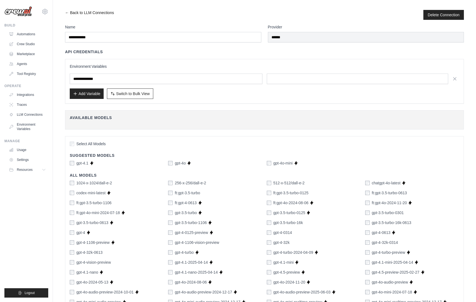
click at [68, 11] on link "← Back to LLM Connections" at bounding box center [89, 15] width 49 height 10
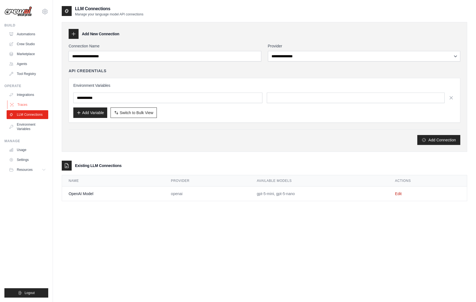
click at [24, 105] on link "Traces" at bounding box center [28, 104] width 42 height 9
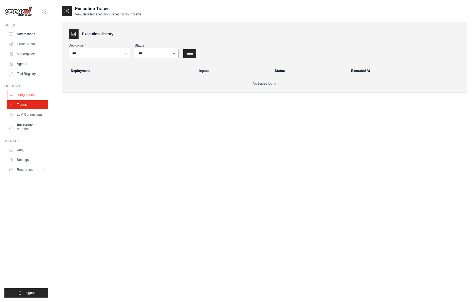
click at [31, 93] on link "Integrations" at bounding box center [28, 94] width 42 height 9
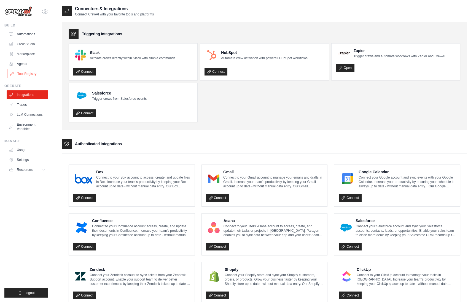
click at [26, 73] on link "Tool Registry" at bounding box center [28, 73] width 42 height 9
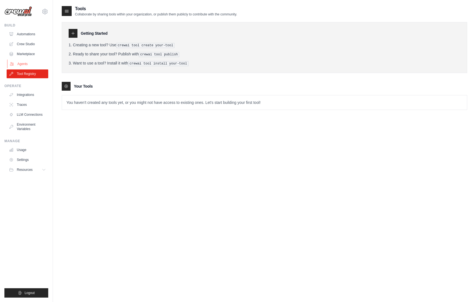
click at [22, 63] on link "Agents" at bounding box center [28, 64] width 42 height 9
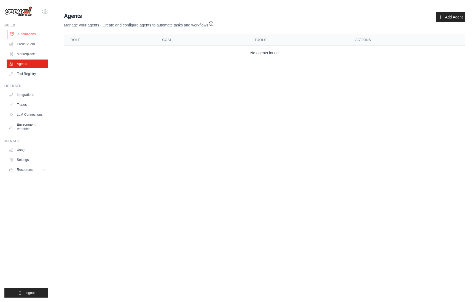
click at [28, 35] on link "Automations" at bounding box center [28, 34] width 42 height 9
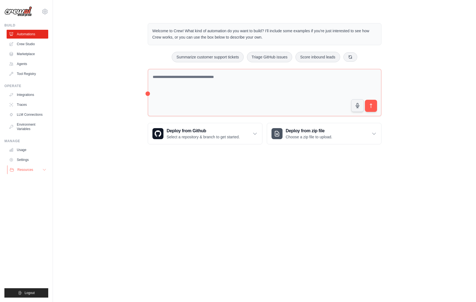
click at [23, 170] on span "Resources" at bounding box center [25, 170] width 16 height 4
click at [30, 179] on span "Documentation" at bounding box center [31, 179] width 22 height 4
